Goal: Task Accomplishment & Management: Complete application form

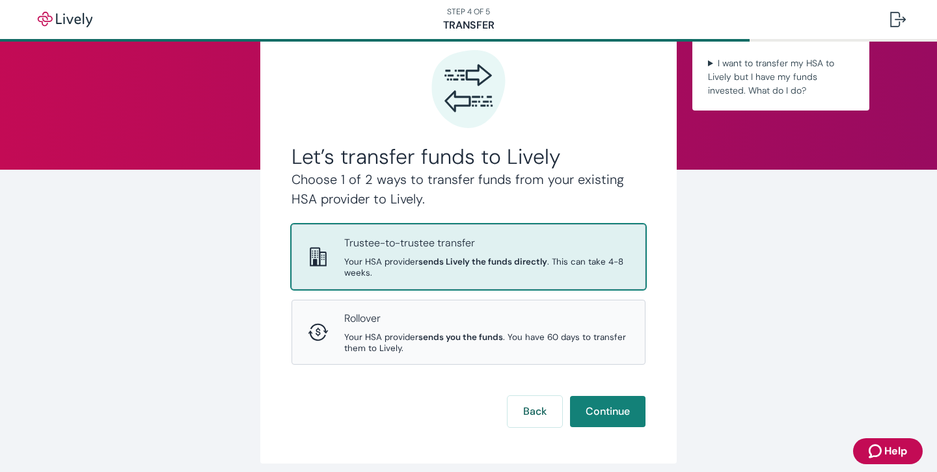
scroll to position [76, 0]
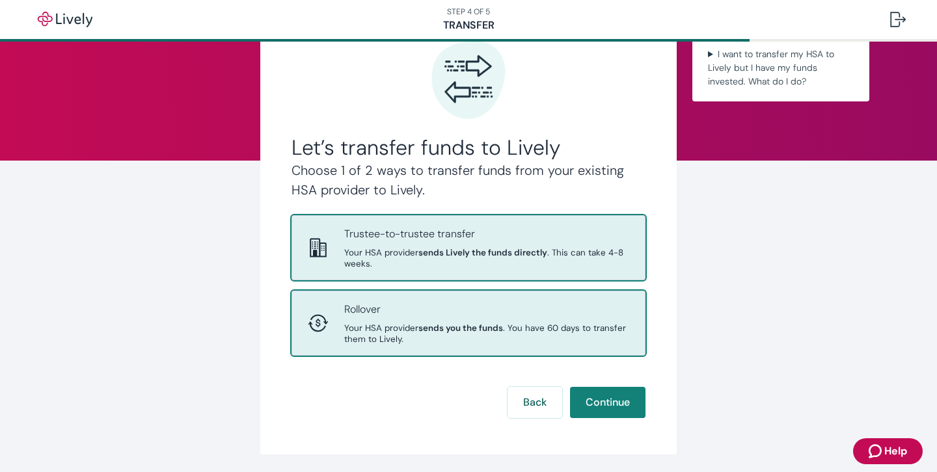
click at [441, 306] on p "Rollover" at bounding box center [486, 310] width 285 height 16
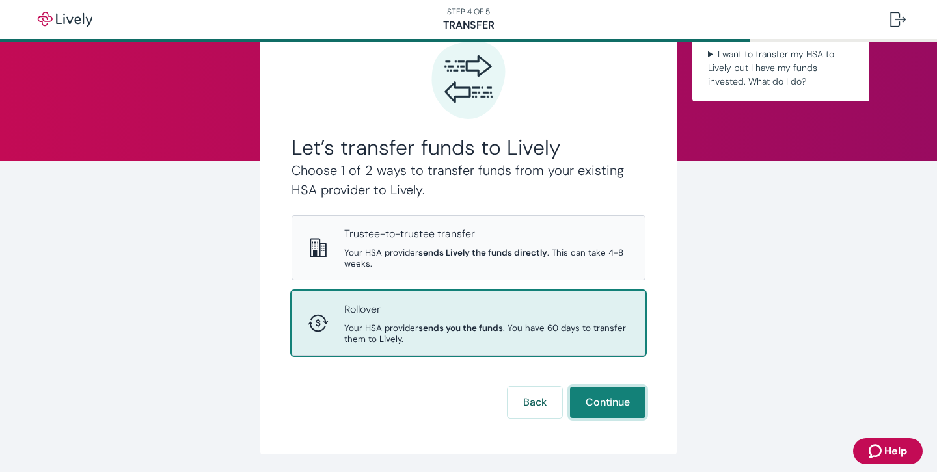
click at [618, 408] on button "Continue" at bounding box center [607, 402] width 75 height 31
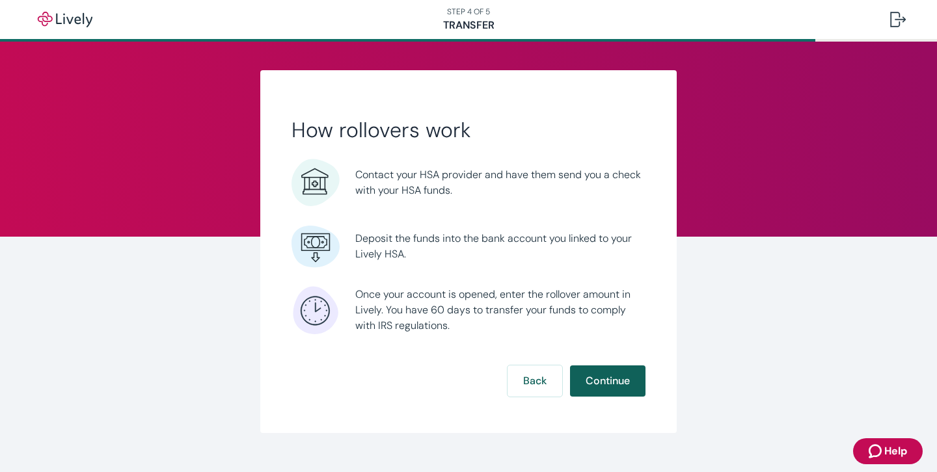
click at [609, 379] on button "Continue" at bounding box center [607, 381] width 75 height 31
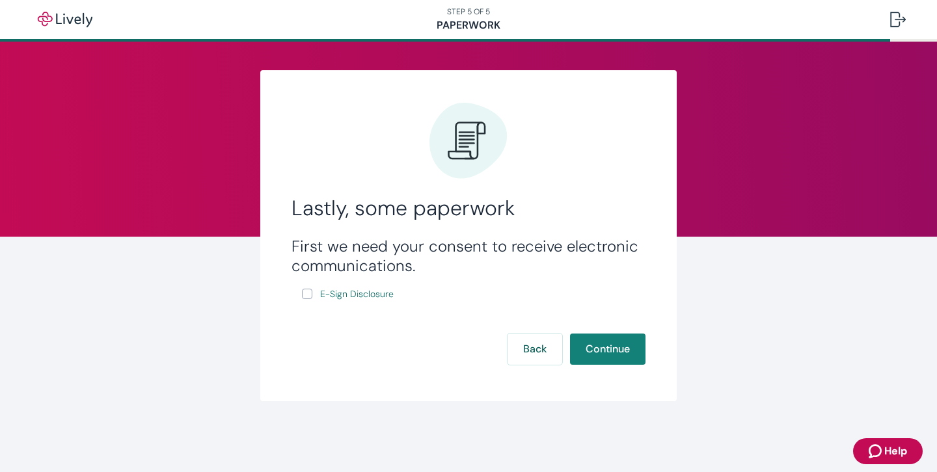
click at [310, 293] on input "E-Sign Disclosure" at bounding box center [307, 294] width 10 height 10
checkbox input "true"
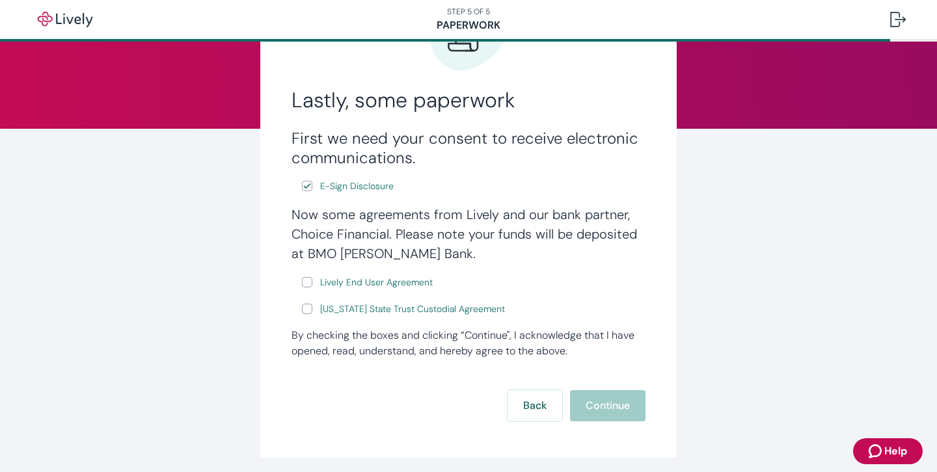
scroll to position [109, 0]
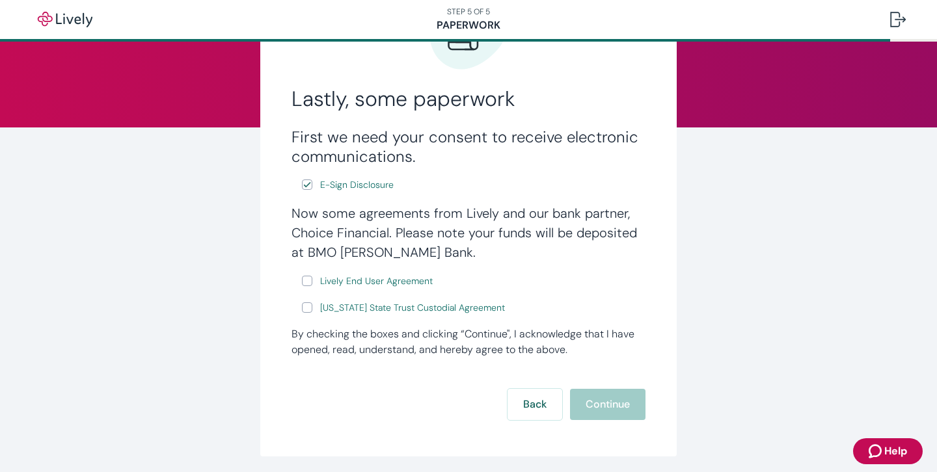
click at [306, 278] on input "Lively End User Agreement" at bounding box center [307, 281] width 10 height 10
checkbox input "true"
click at [308, 305] on input "[US_STATE] State Trust Custodial Agreement" at bounding box center [307, 308] width 10 height 10
checkbox input "true"
click at [620, 400] on button "Continue" at bounding box center [607, 404] width 75 height 31
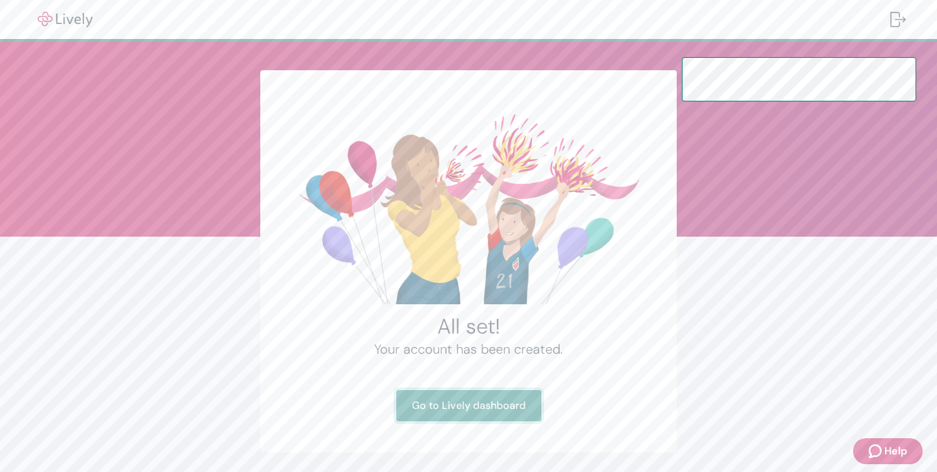
click at [528, 406] on link "Go to Lively dashboard" at bounding box center [468, 405] width 145 height 31
